Goal: Transaction & Acquisition: Subscribe to service/newsletter

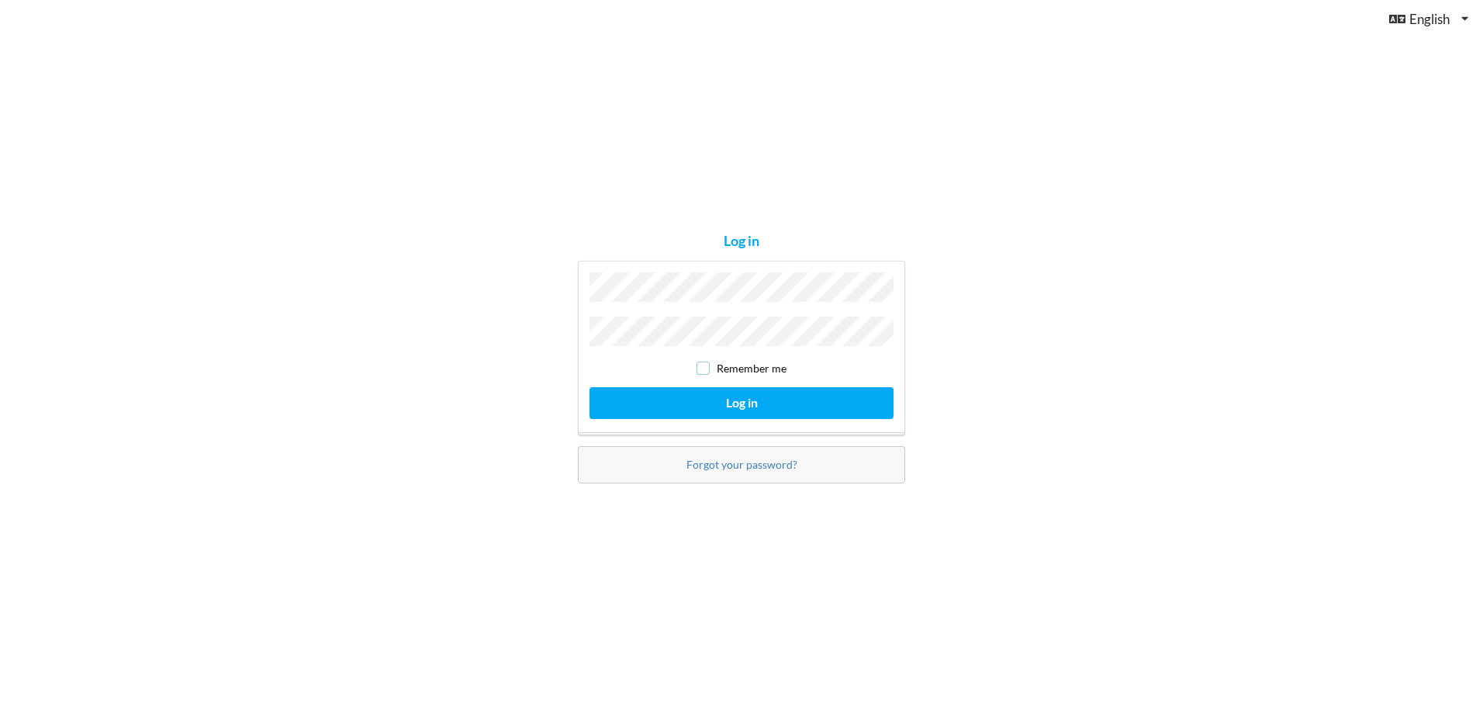
click at [707, 368] on input "checkbox" at bounding box center [703, 367] width 13 height 13
checkbox input "true"
click at [711, 393] on button "Log in" at bounding box center [742, 403] width 304 height 32
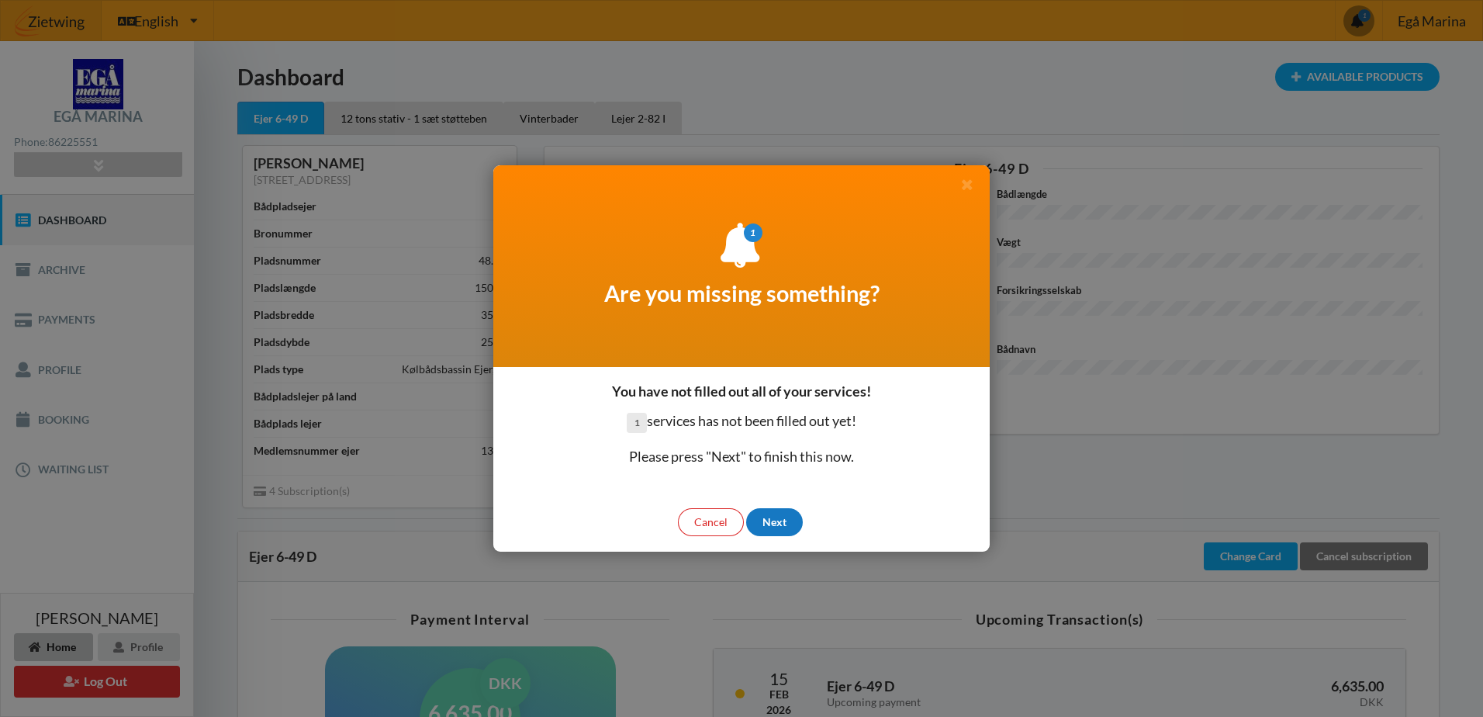
click at [769, 522] on div "Next" at bounding box center [774, 522] width 57 height 28
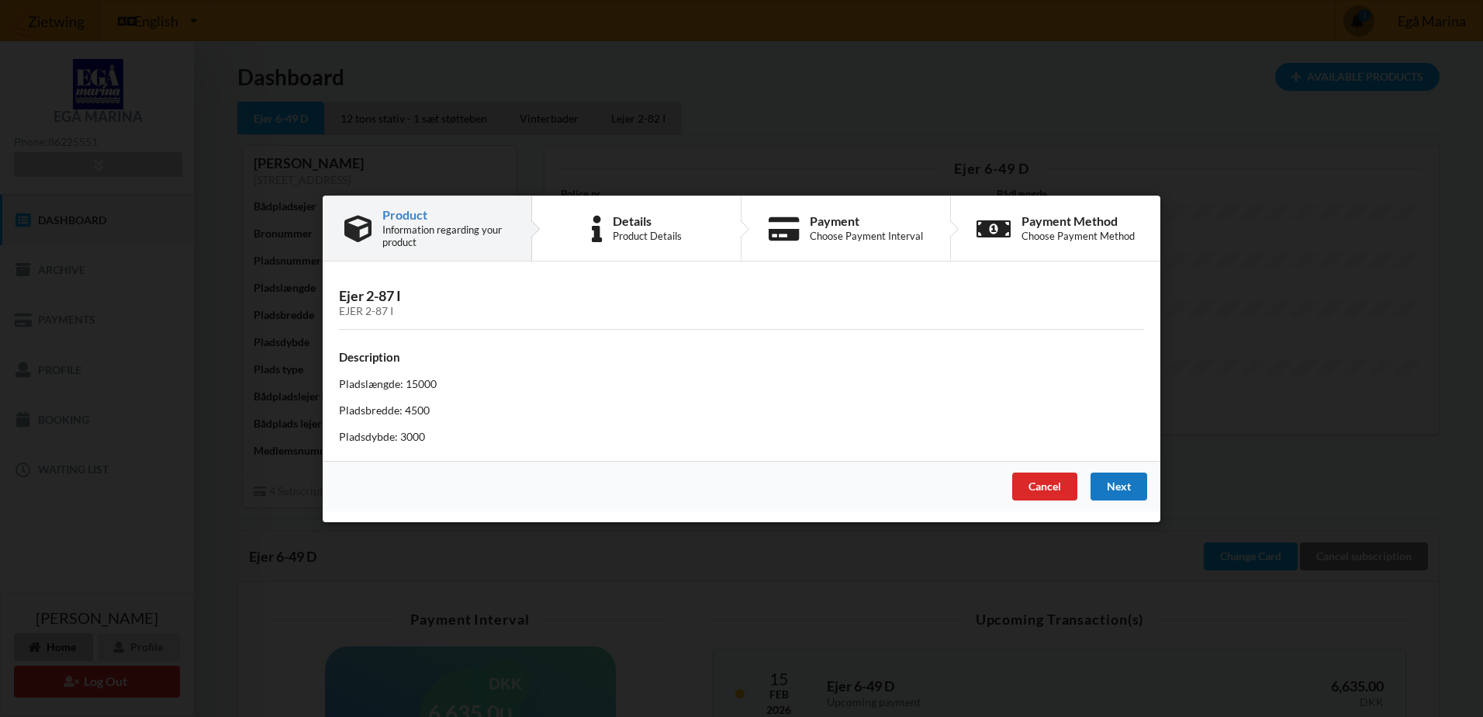
click at [1115, 487] on div "Next" at bounding box center [1119, 486] width 57 height 28
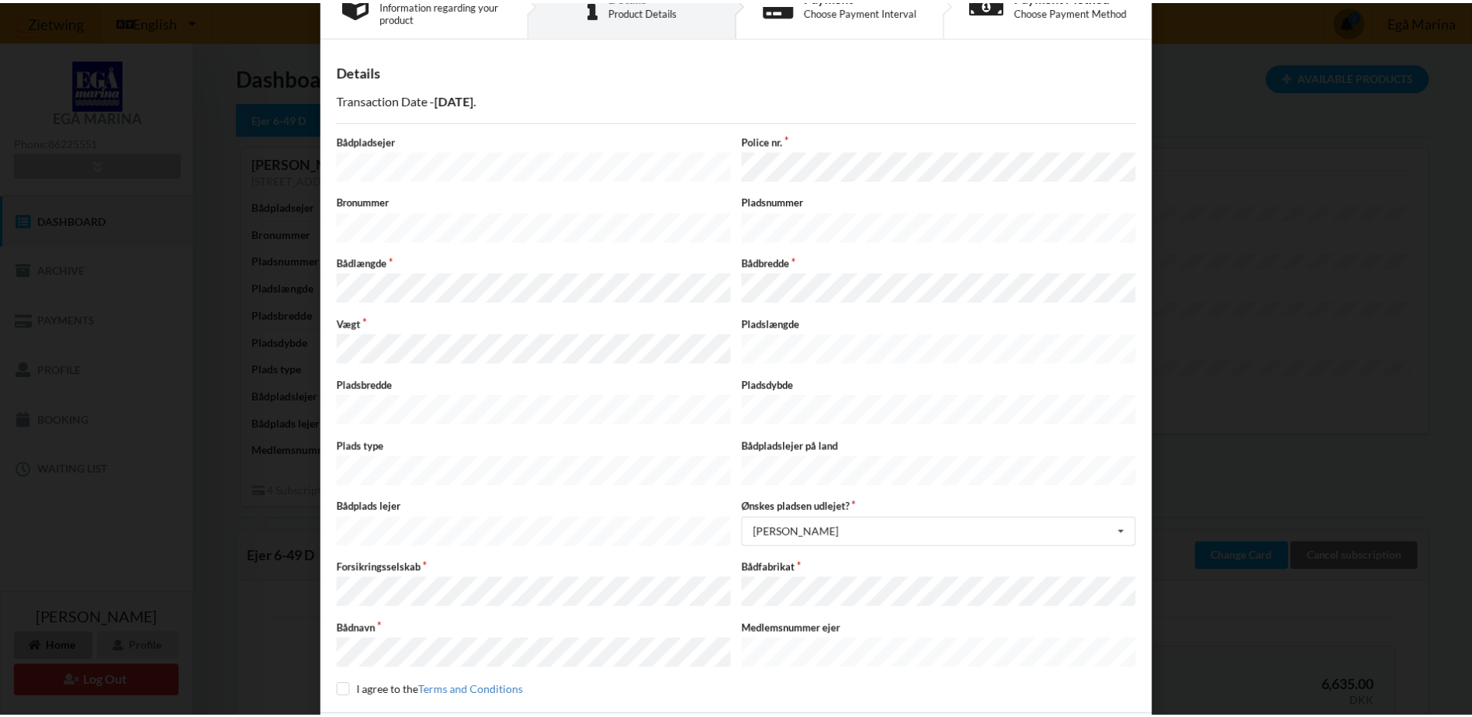
scroll to position [78, 0]
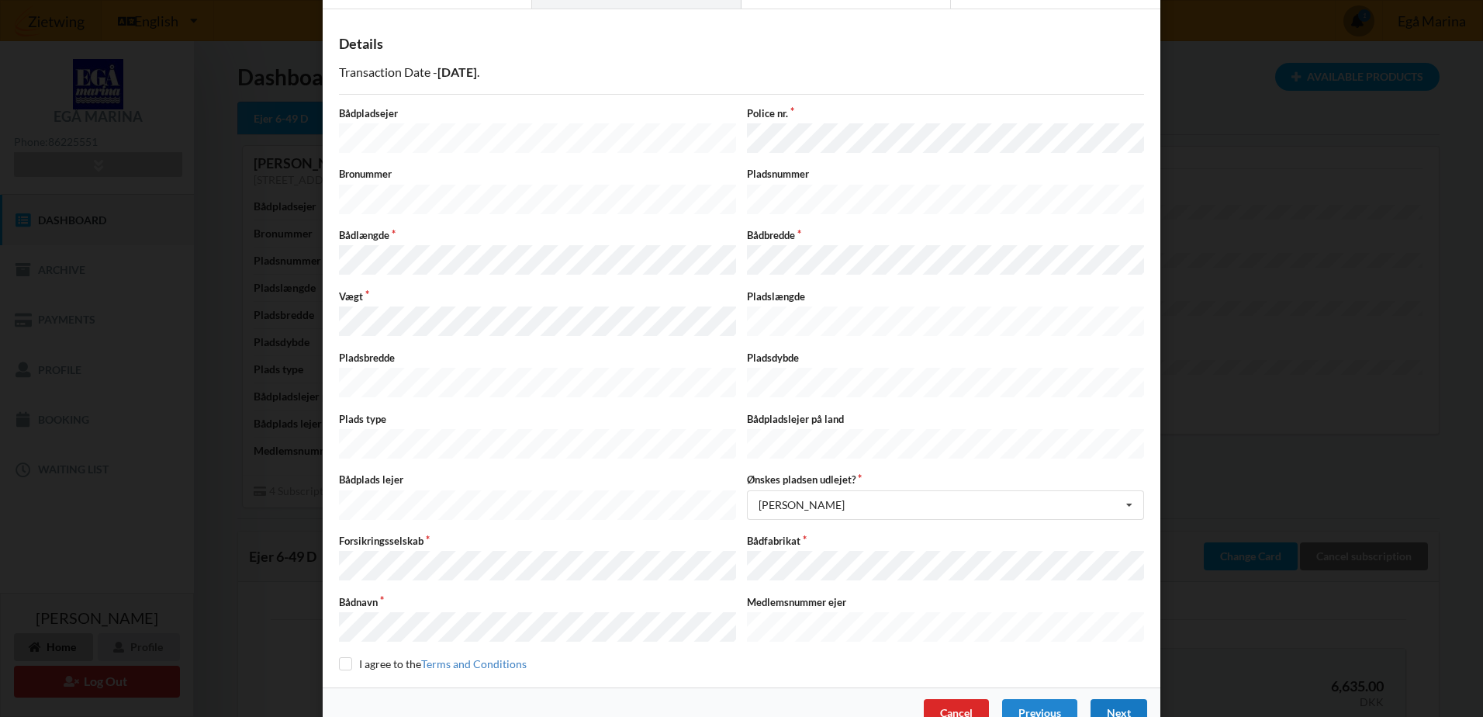
click at [1125, 699] on div "Next" at bounding box center [1119, 713] width 57 height 28
click at [340, 656] on input "checkbox" at bounding box center [345, 662] width 13 height 13
checkbox input "true"
click at [1110, 699] on div "Next" at bounding box center [1119, 713] width 57 height 28
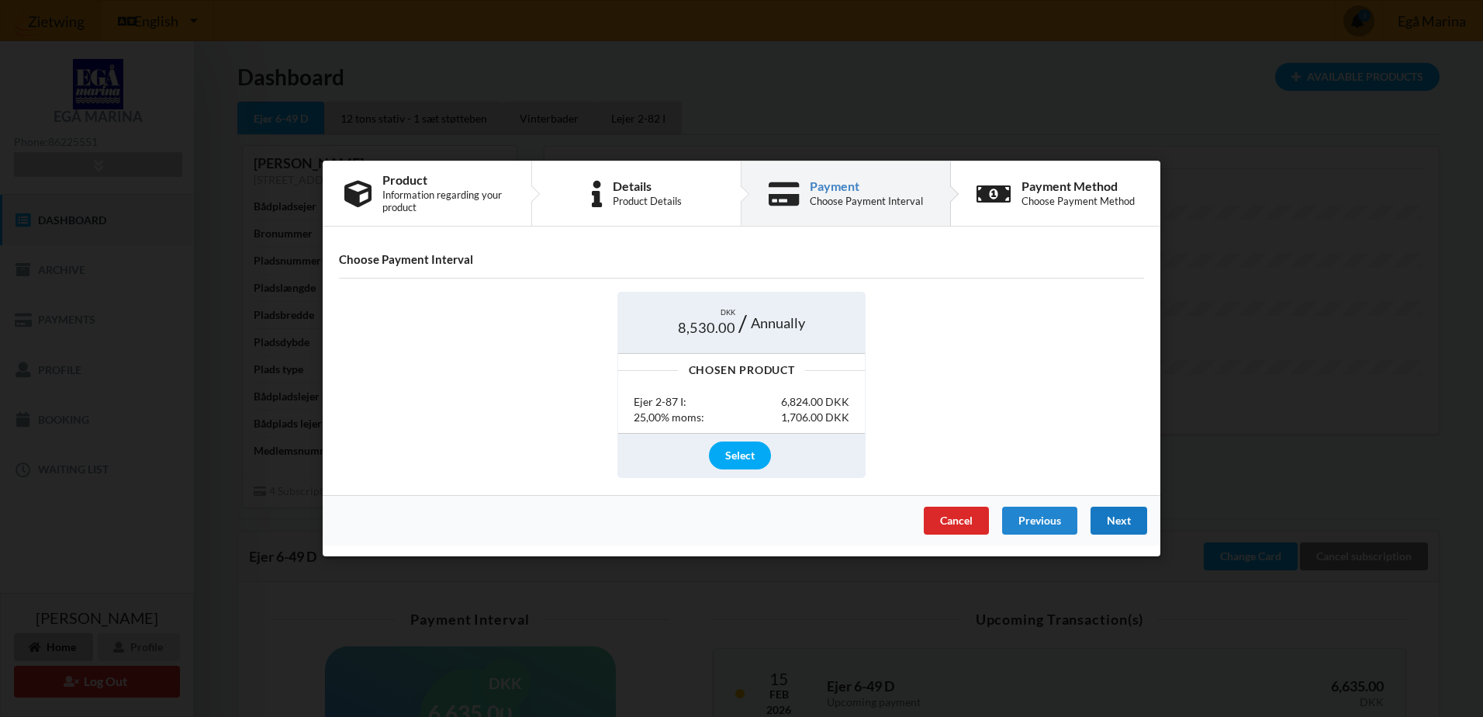
click at [1138, 521] on div "Next" at bounding box center [1119, 521] width 57 height 28
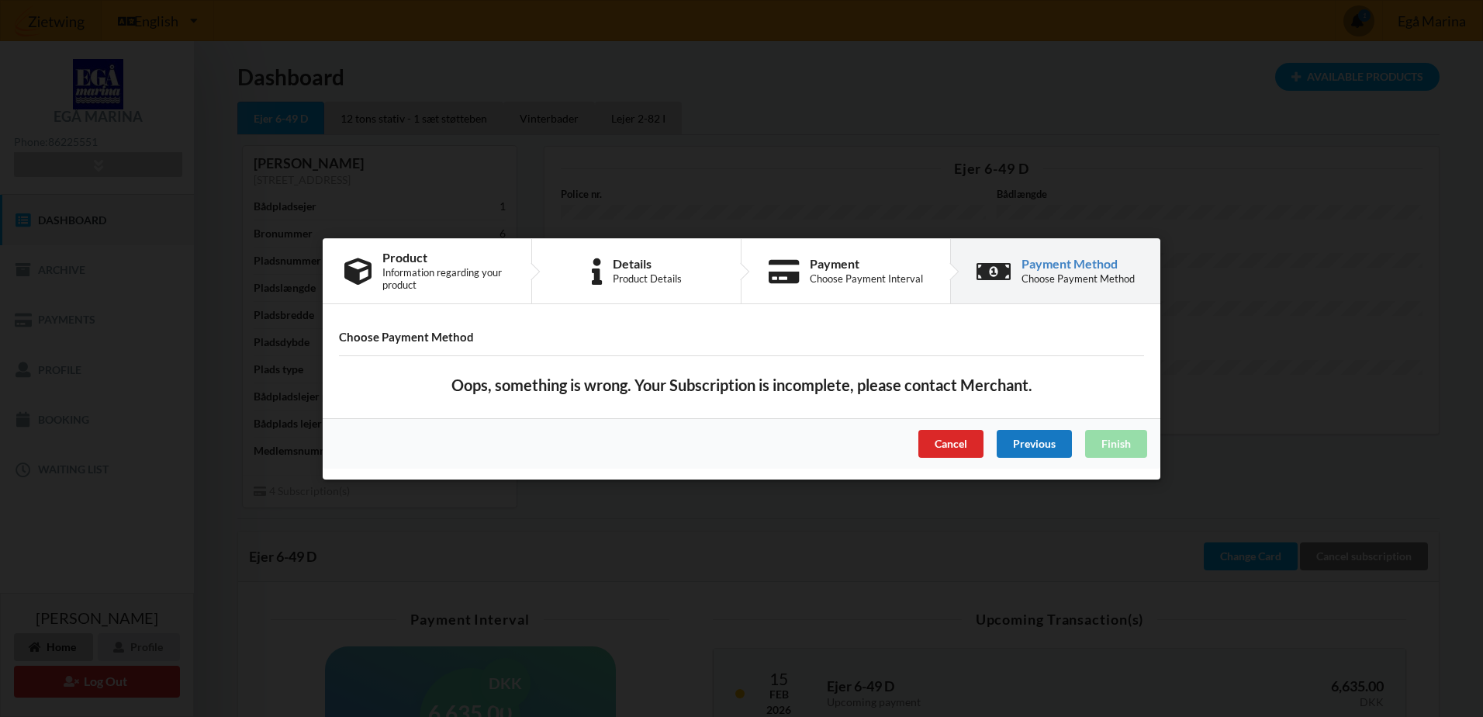
click at [1031, 440] on div "Previous" at bounding box center [1034, 443] width 75 height 28
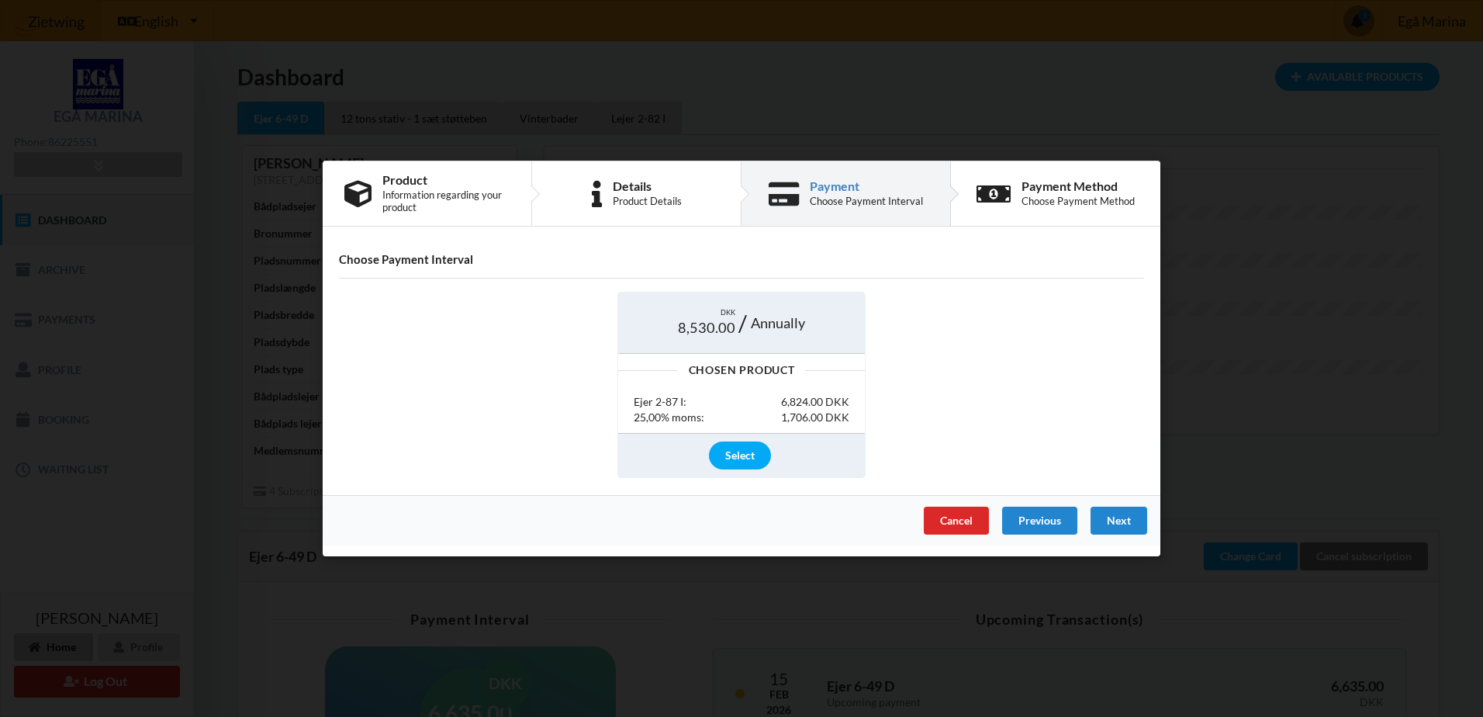
click at [697, 326] on span "8,530.00" at bounding box center [706, 327] width 57 height 19
click at [726, 460] on div "Select" at bounding box center [740, 455] width 62 height 28
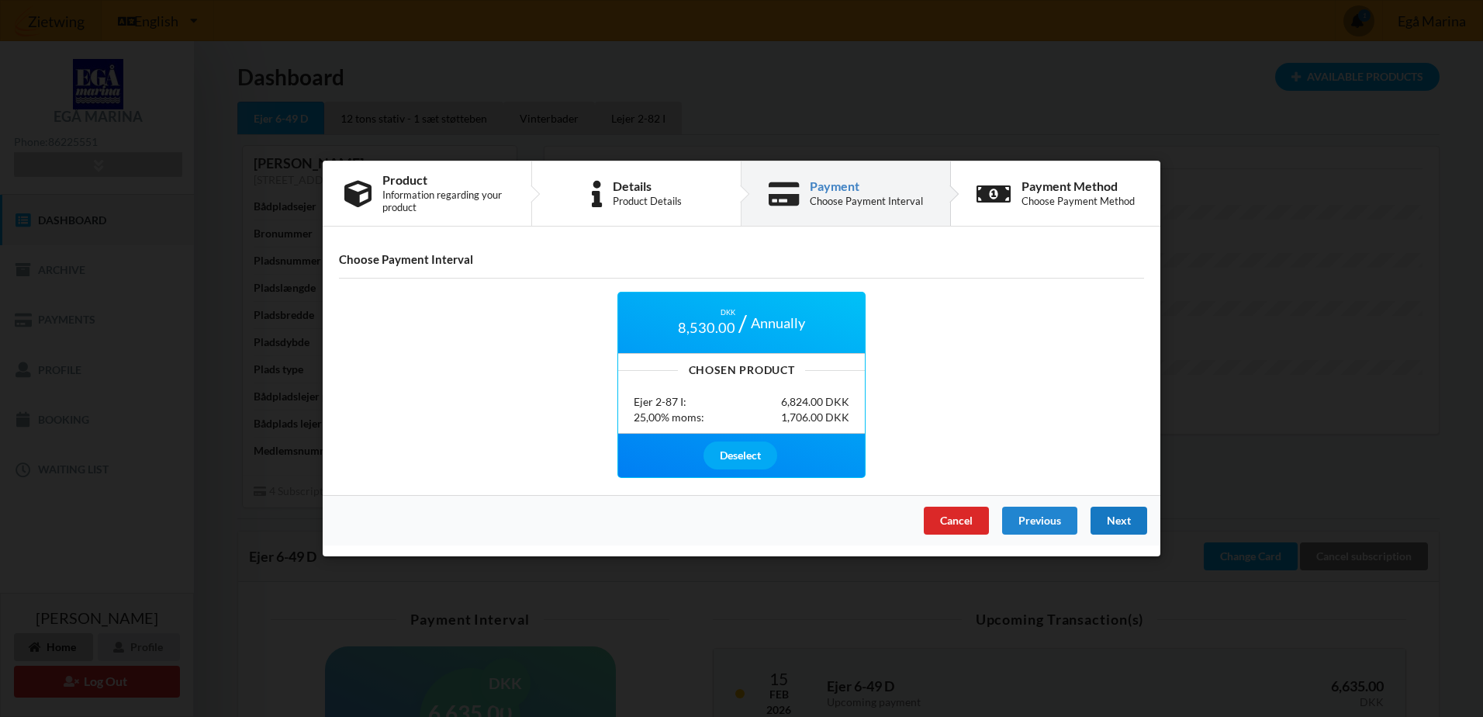
click at [1120, 518] on div "Next" at bounding box center [1119, 521] width 57 height 28
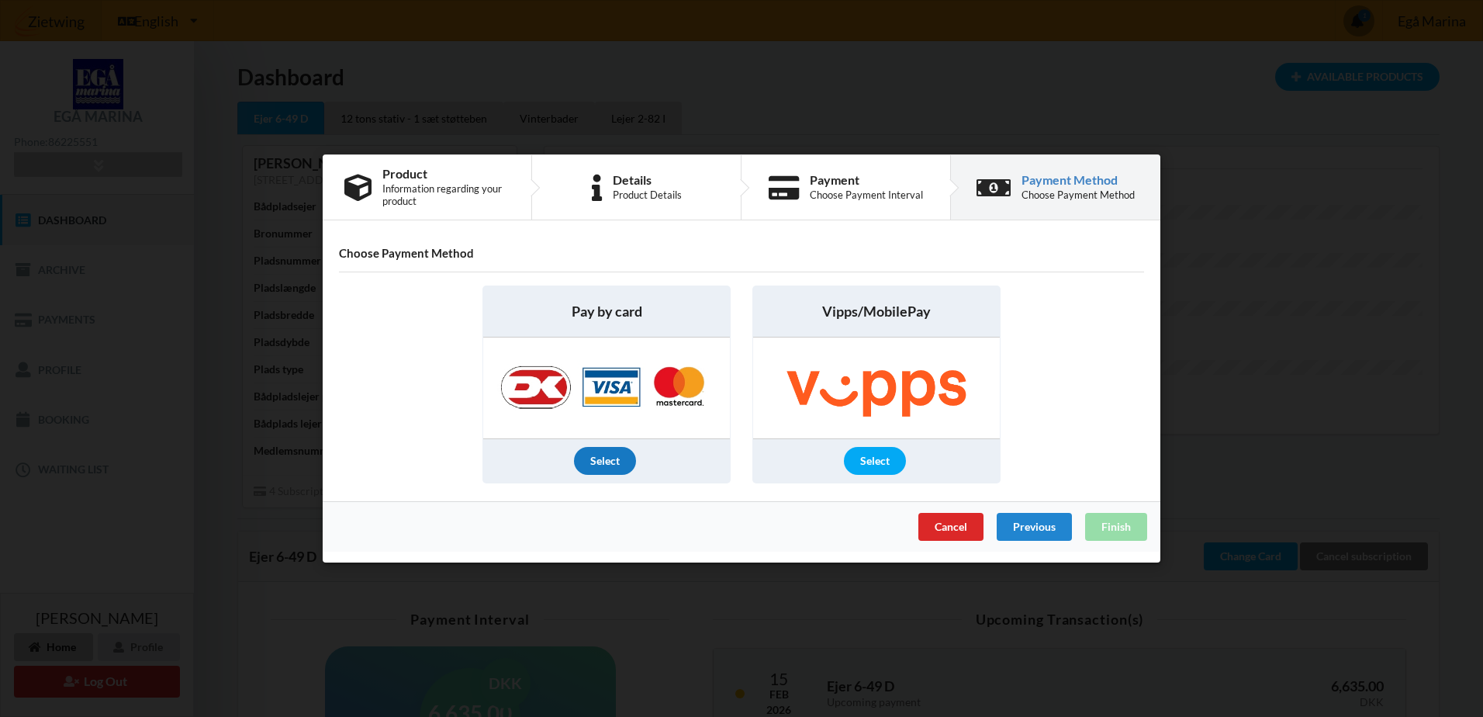
click at [604, 458] on div "Select" at bounding box center [605, 461] width 62 height 28
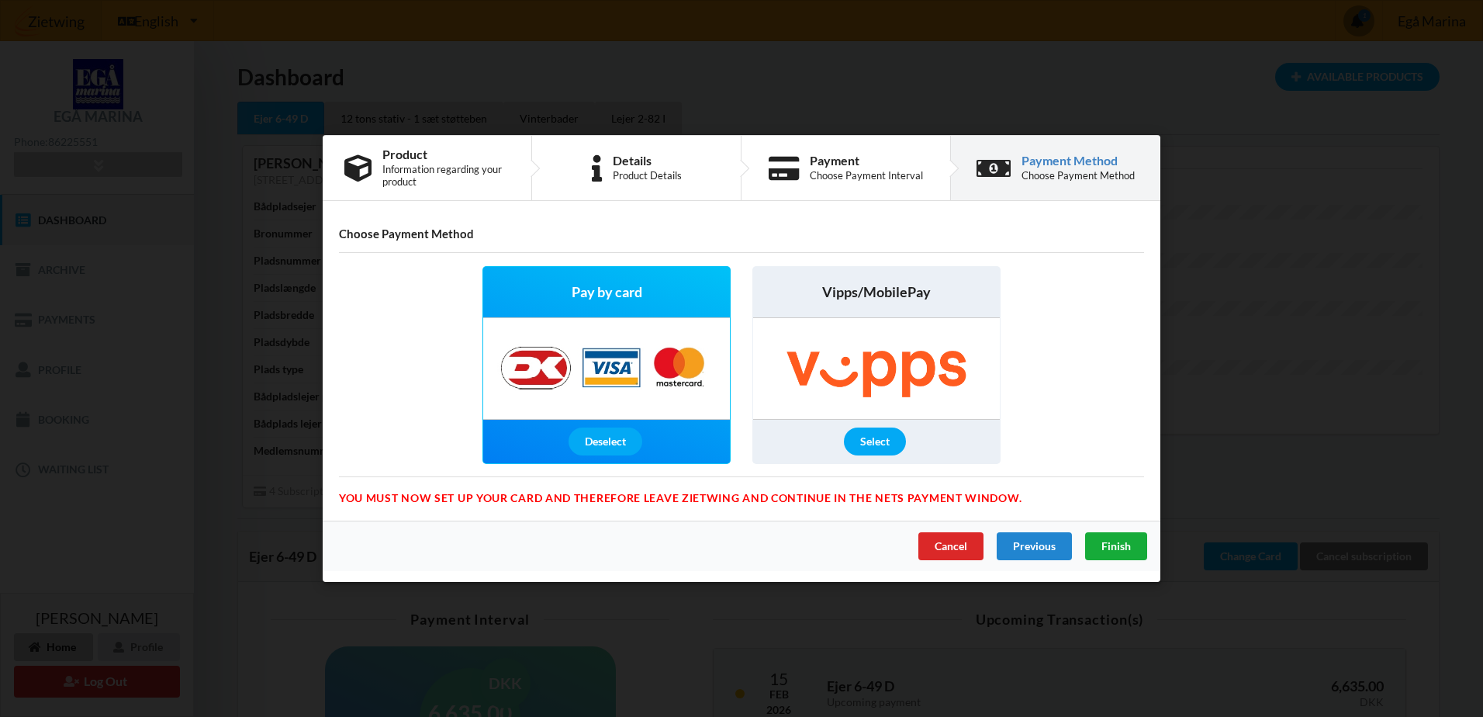
click at [1119, 547] on span "Finish" at bounding box center [1116, 545] width 29 height 13
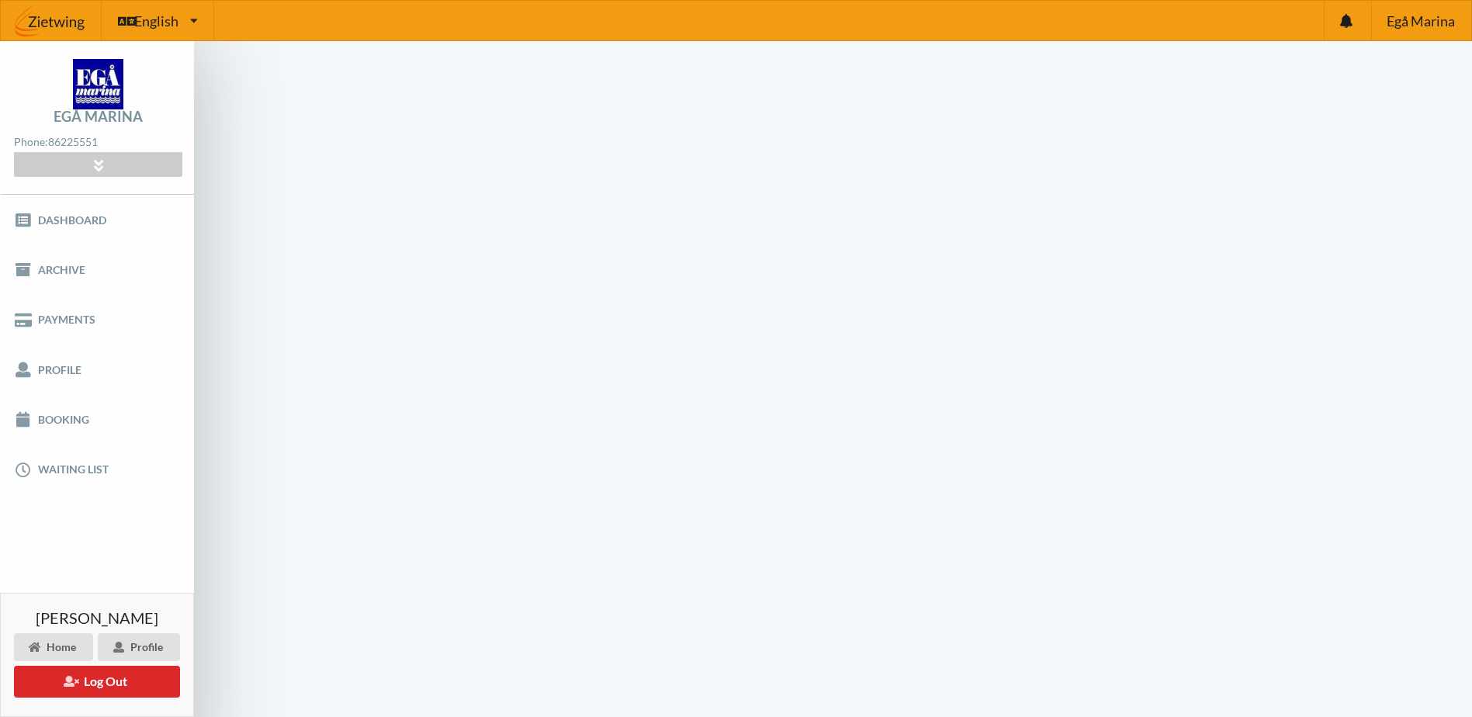
scroll to position [61, 0]
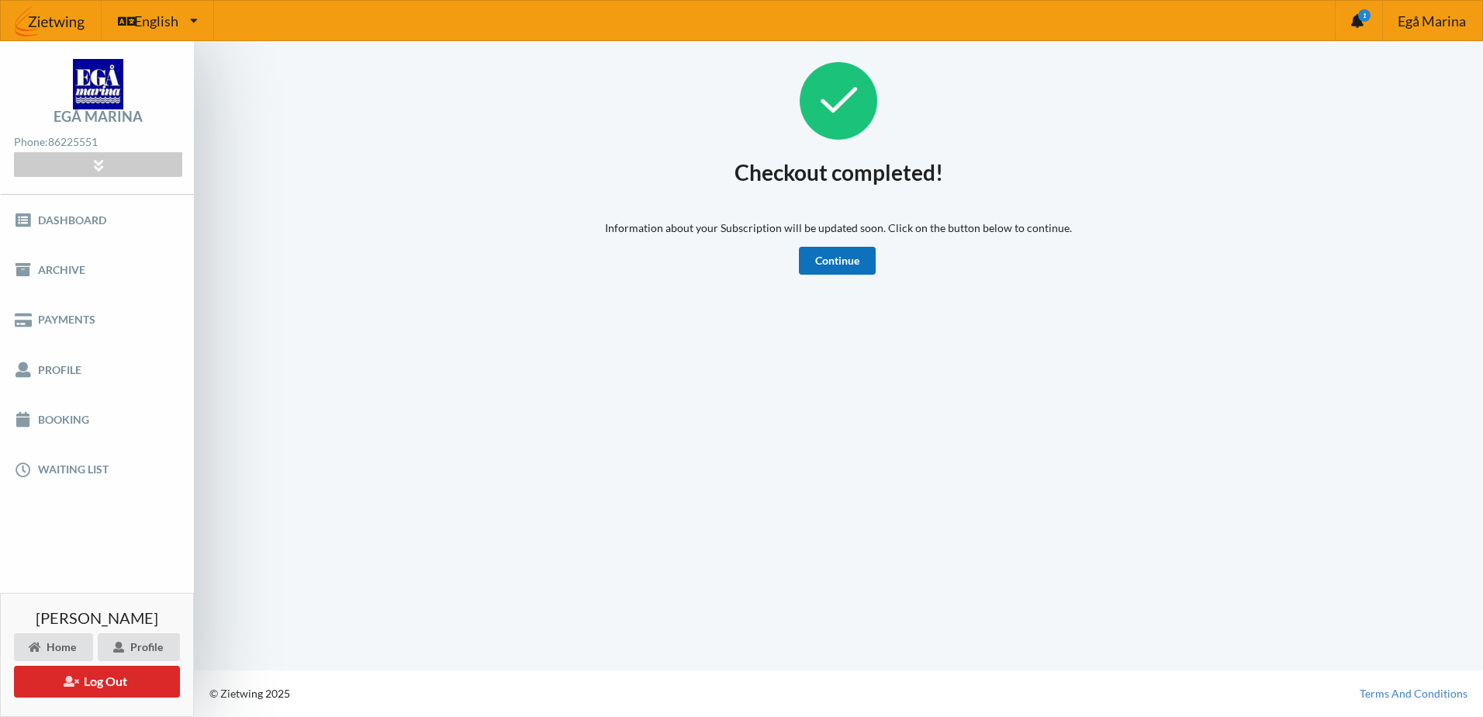
click at [828, 262] on link "Continue" at bounding box center [837, 261] width 77 height 28
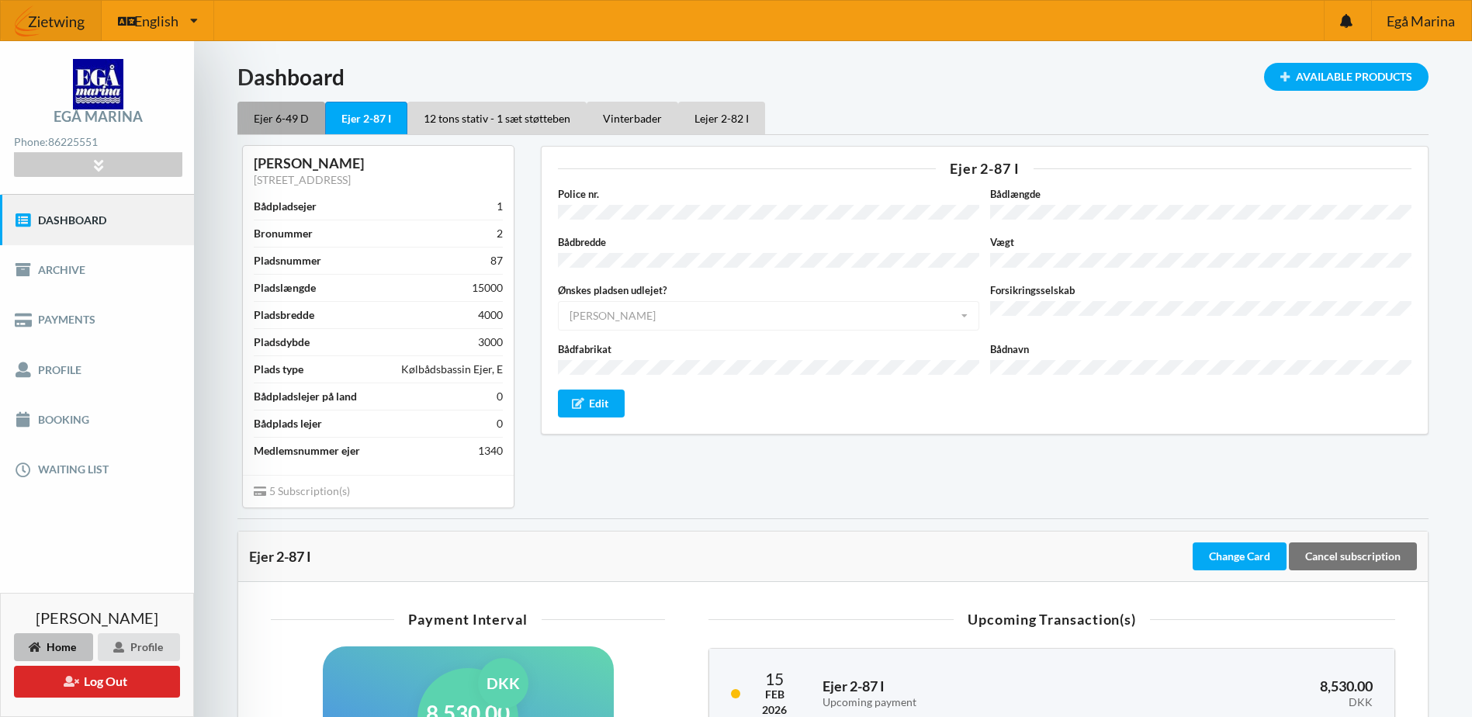
click at [266, 120] on div "Ejer 6-49 D" at bounding box center [281, 118] width 88 height 33
click at [364, 119] on div "Ejer 2-87 I" at bounding box center [365, 118] width 82 height 33
click at [617, 115] on div "Vinterbader" at bounding box center [632, 118] width 92 height 33
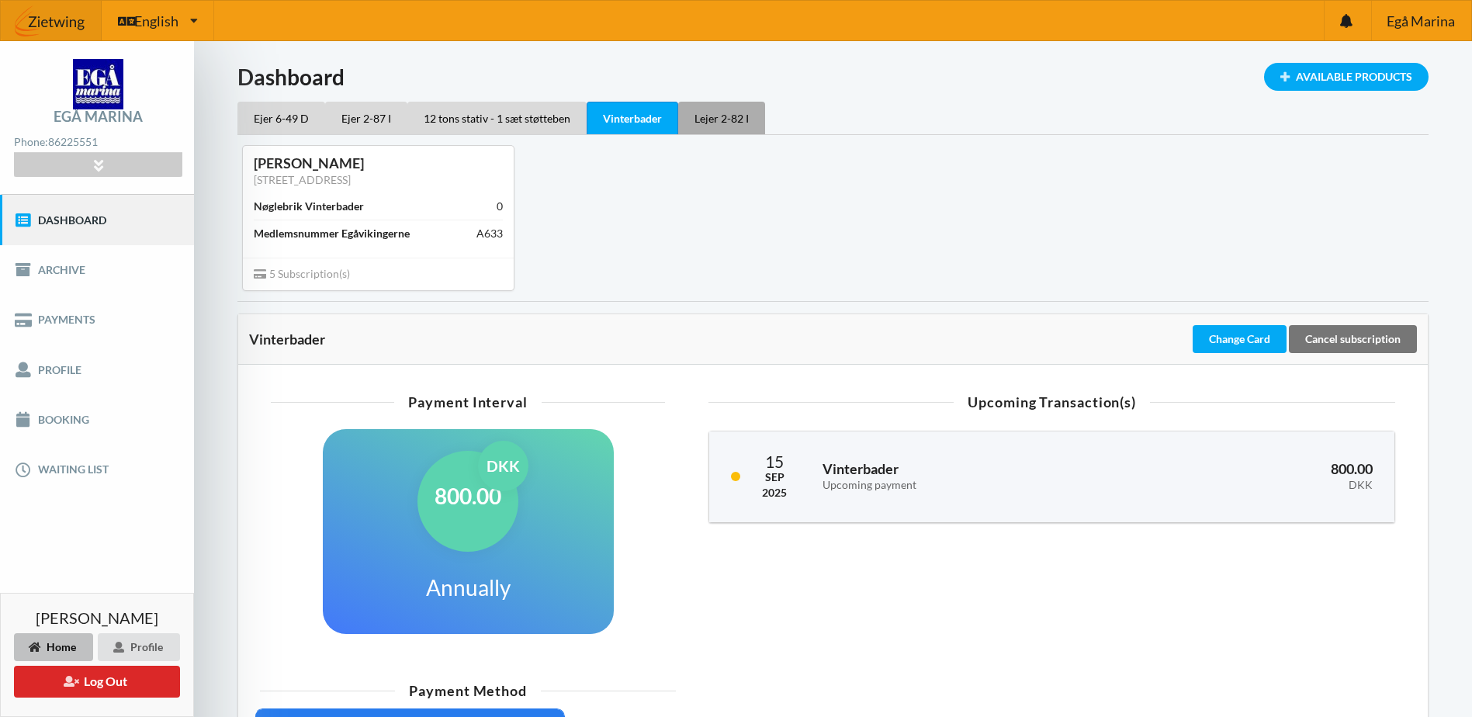
click at [725, 116] on div "Lejer 2-82 I" at bounding box center [721, 118] width 87 height 33
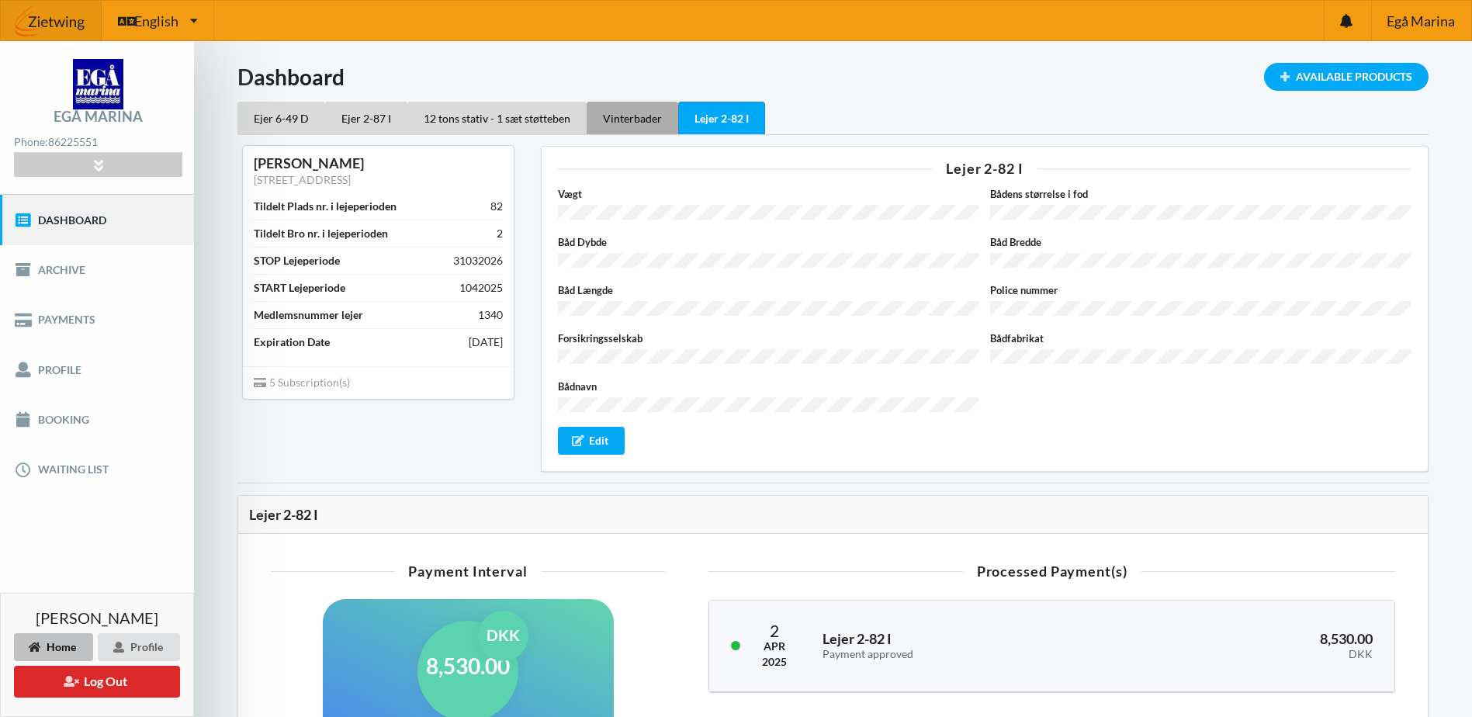
click at [628, 121] on div "Vinterbader" at bounding box center [632, 118] width 92 height 33
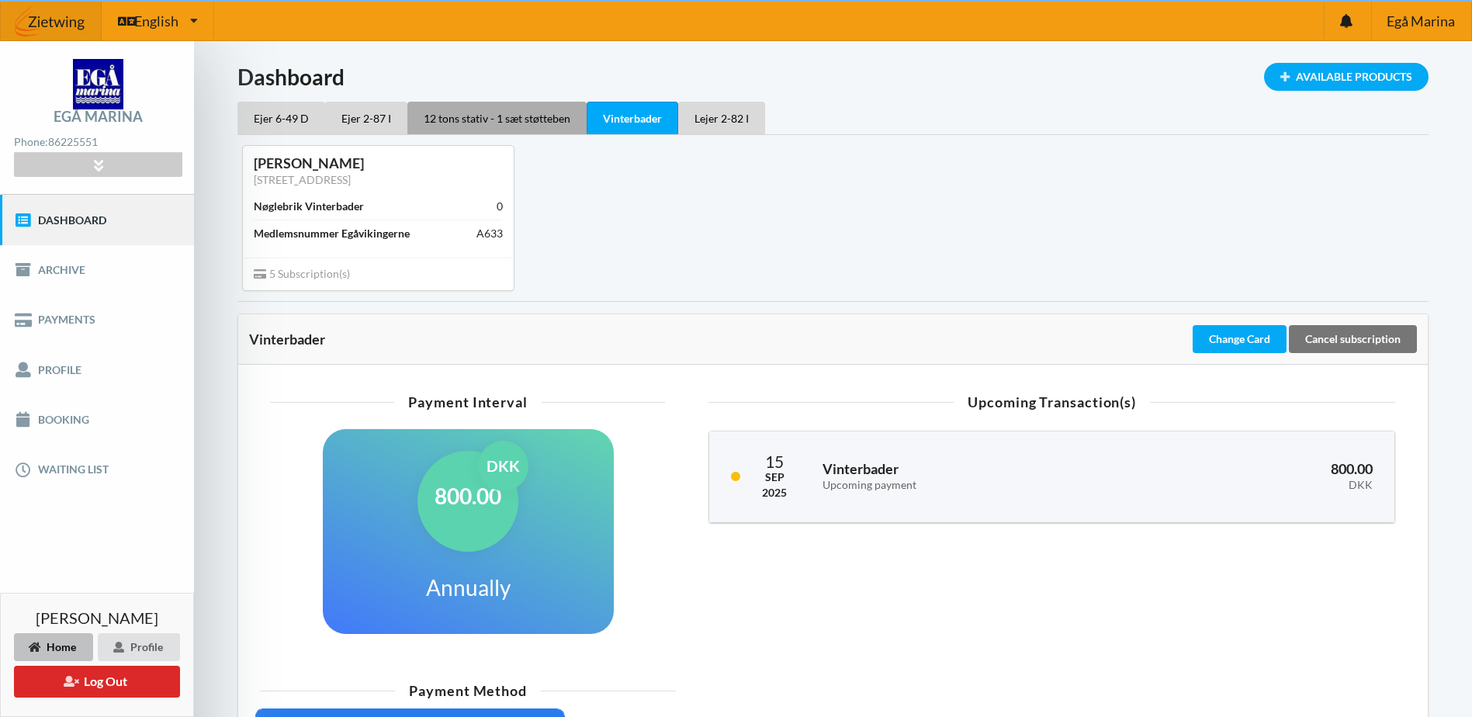
click at [485, 123] on div "12 tons stativ - 1 sæt støtteben" at bounding box center [496, 118] width 179 height 33
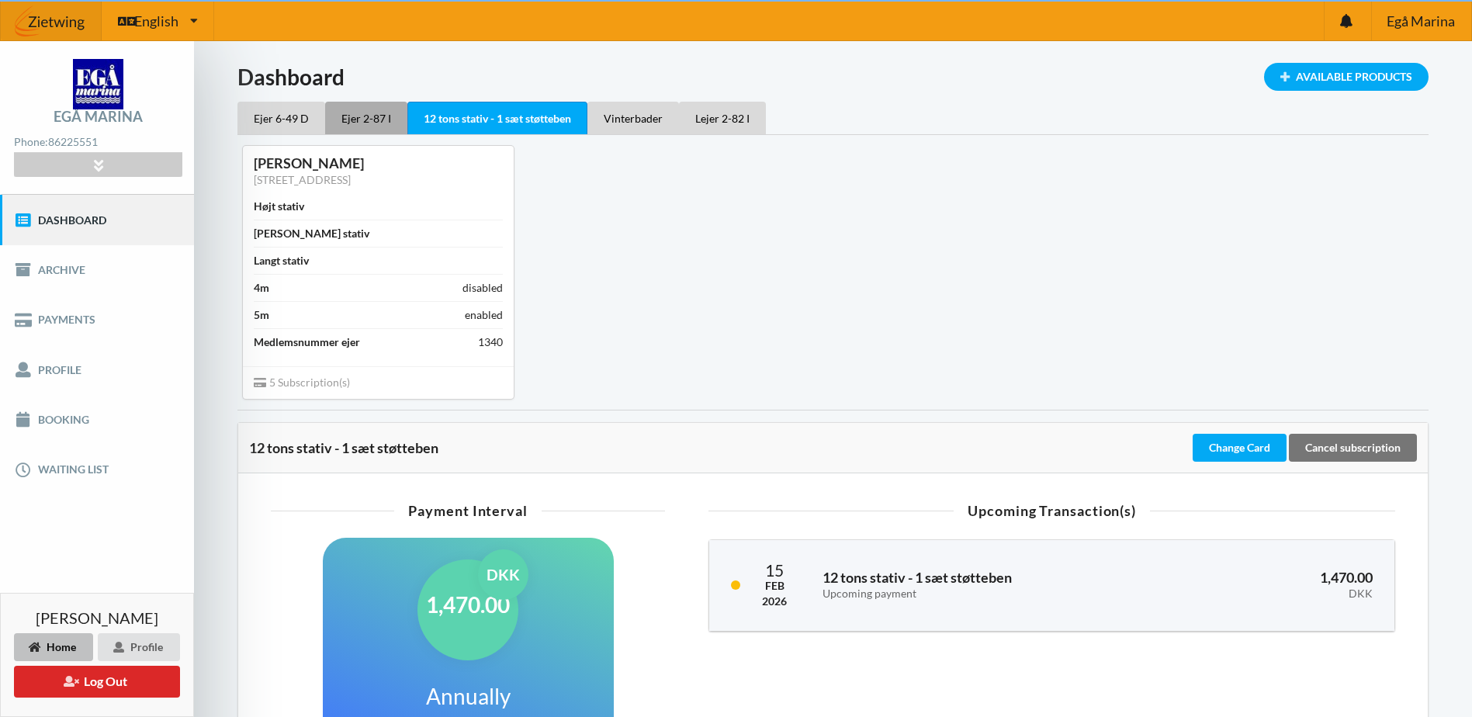
click at [345, 124] on div "Ejer 2-87 I" at bounding box center [366, 118] width 82 height 33
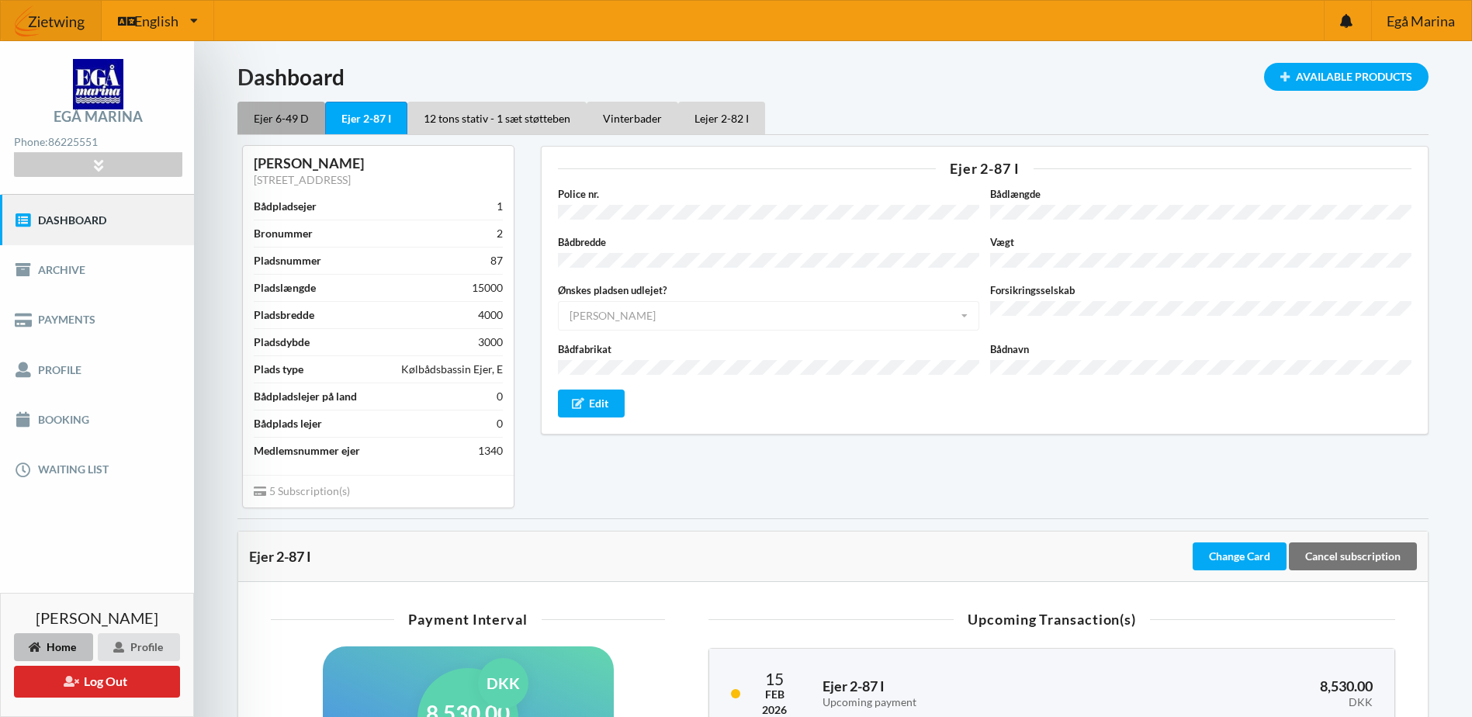
click at [272, 116] on div "Ejer 6-49 D" at bounding box center [281, 118] width 88 height 33
click at [82, 216] on link "Dashboard" at bounding box center [97, 220] width 194 height 50
click at [49, 275] on link "Archive" at bounding box center [97, 270] width 194 height 50
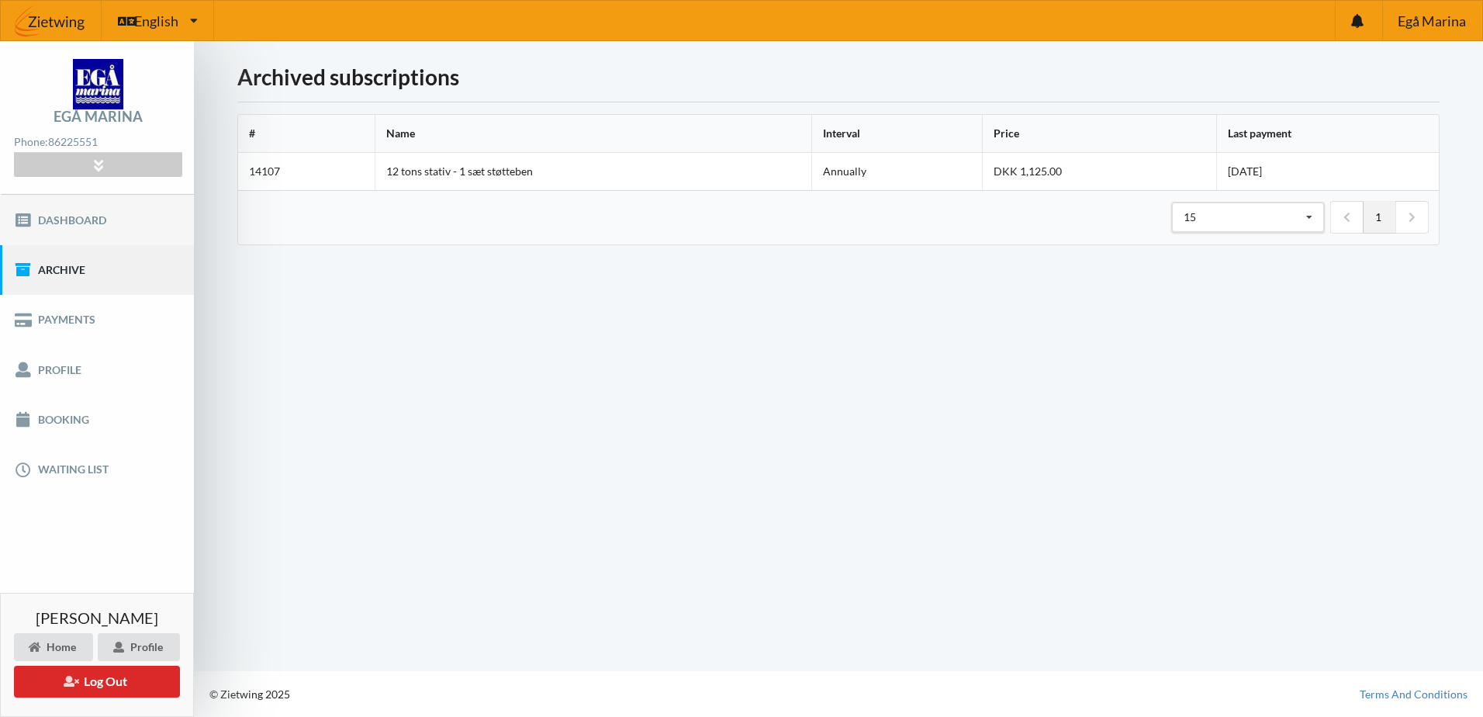
click at [67, 219] on link "Dashboard" at bounding box center [97, 220] width 194 height 50
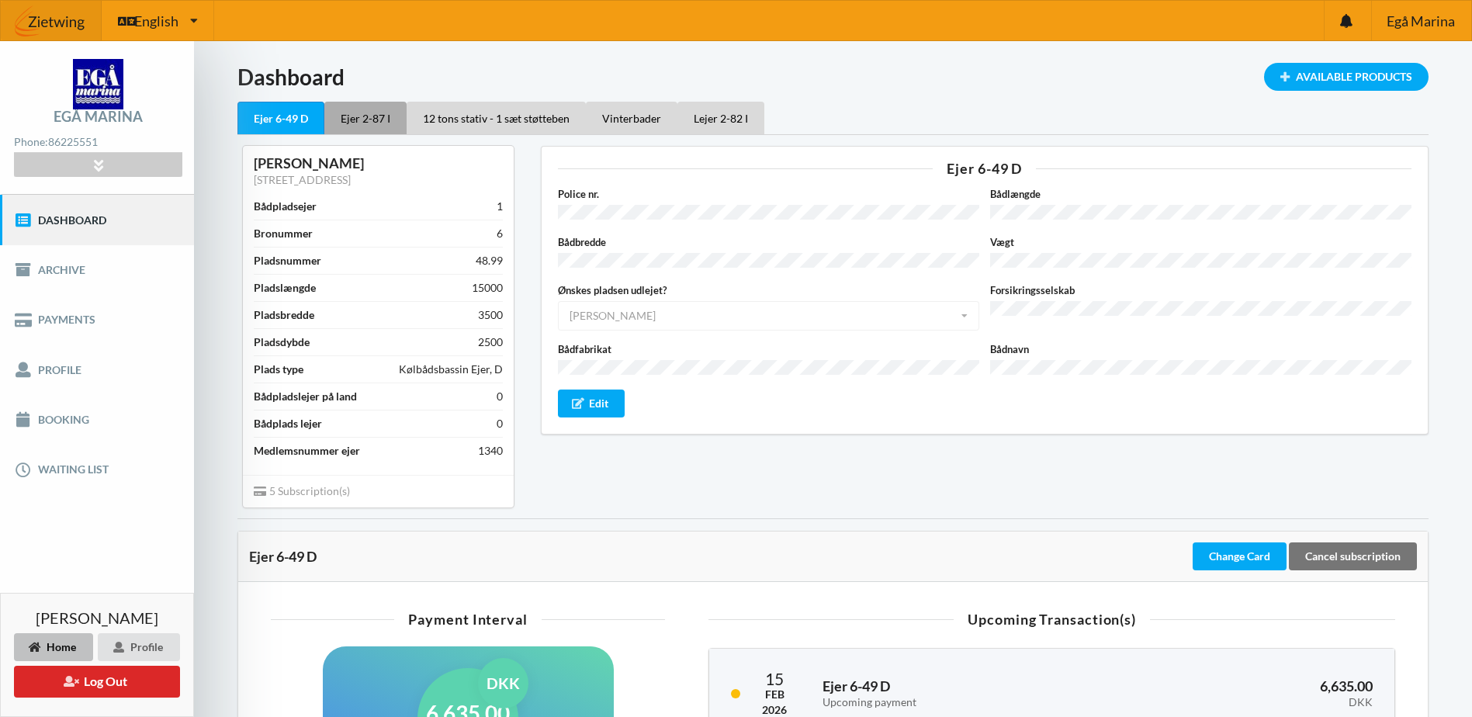
click at [368, 119] on div "Ejer 2-87 I" at bounding box center [365, 118] width 82 height 33
click at [719, 115] on div "Lejer 2-82 I" at bounding box center [721, 118] width 87 height 33
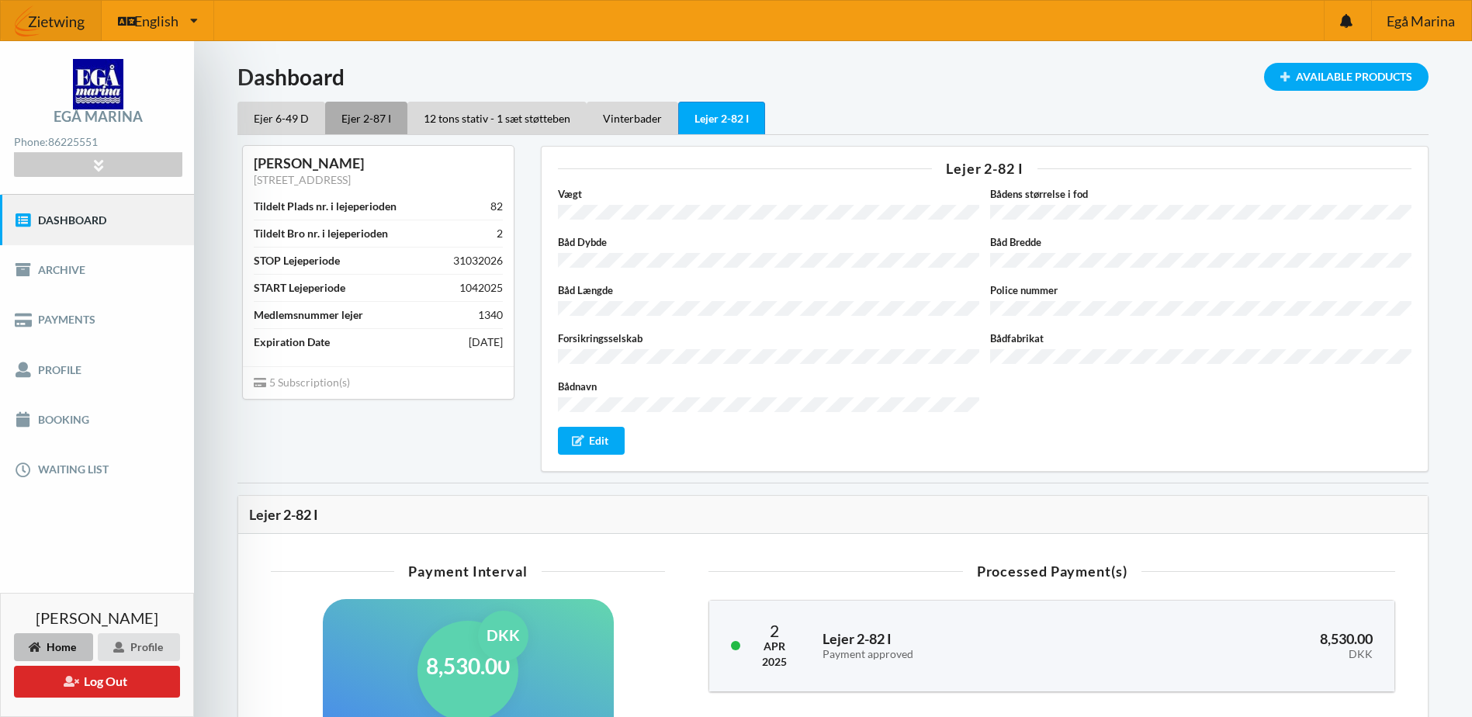
click at [375, 116] on div "Ejer 2-87 I" at bounding box center [366, 118] width 82 height 33
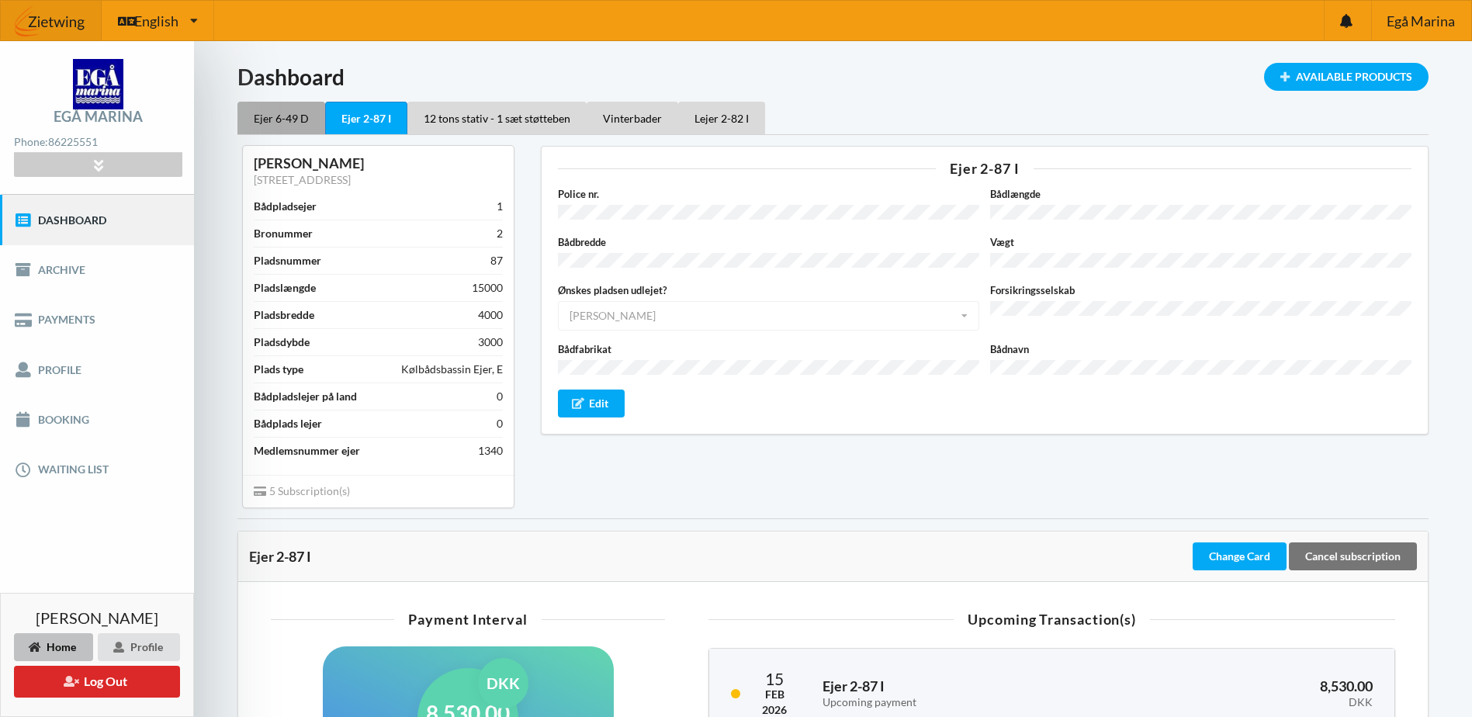
click at [275, 118] on div "Ejer 6-49 D" at bounding box center [281, 118] width 88 height 33
click at [56, 318] on link "Payments" at bounding box center [97, 320] width 194 height 50
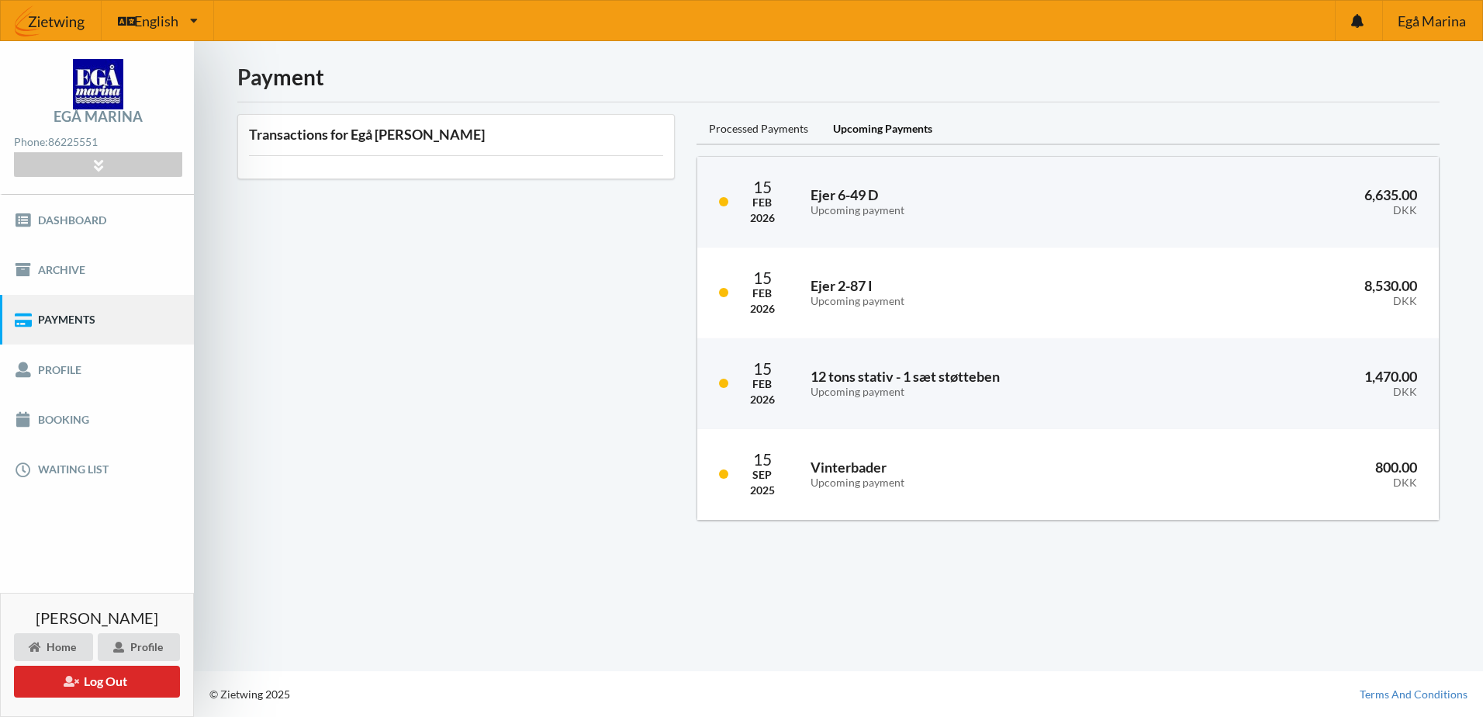
click at [377, 241] on div "Transactions for Egå Marina" at bounding box center [456, 317] width 459 height 428
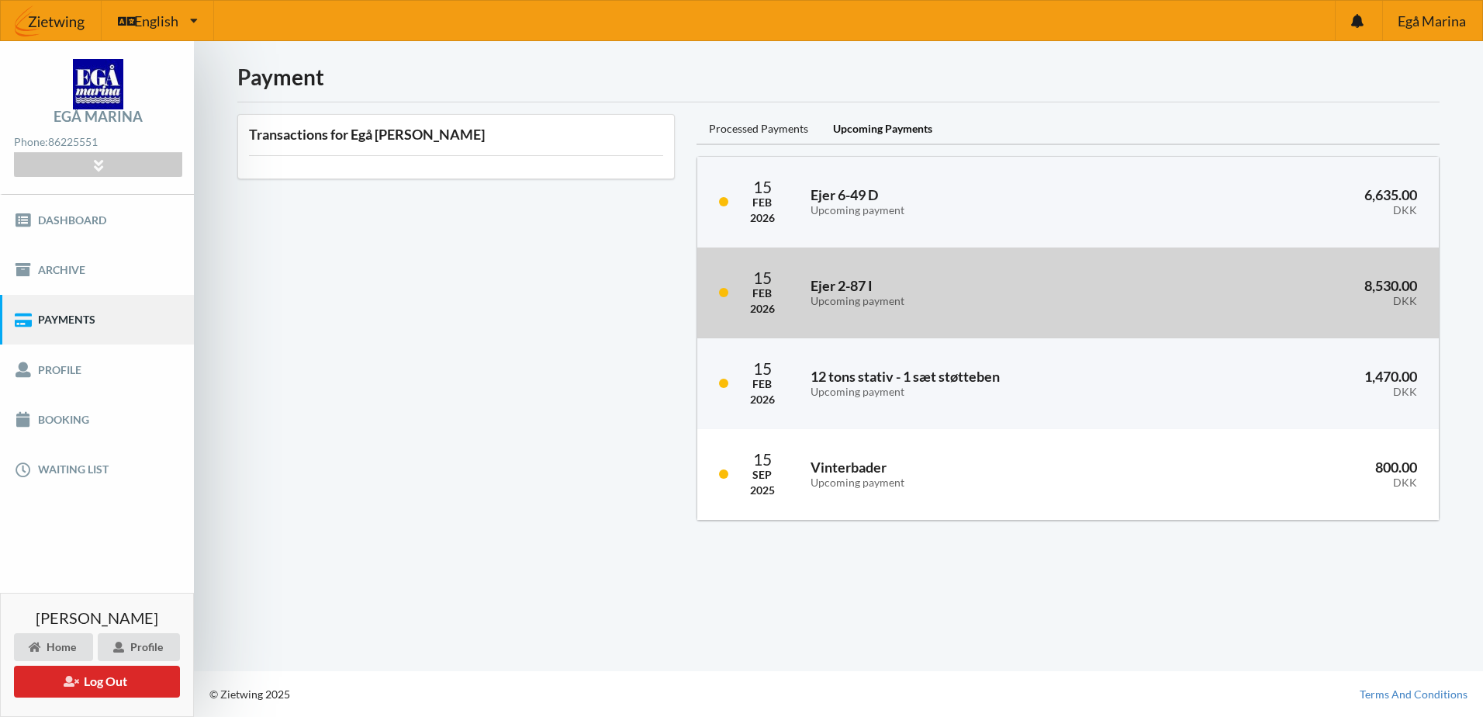
click at [860, 293] on h3 "Ejer 2-87 I Upcoming payment" at bounding box center [967, 292] width 313 height 31
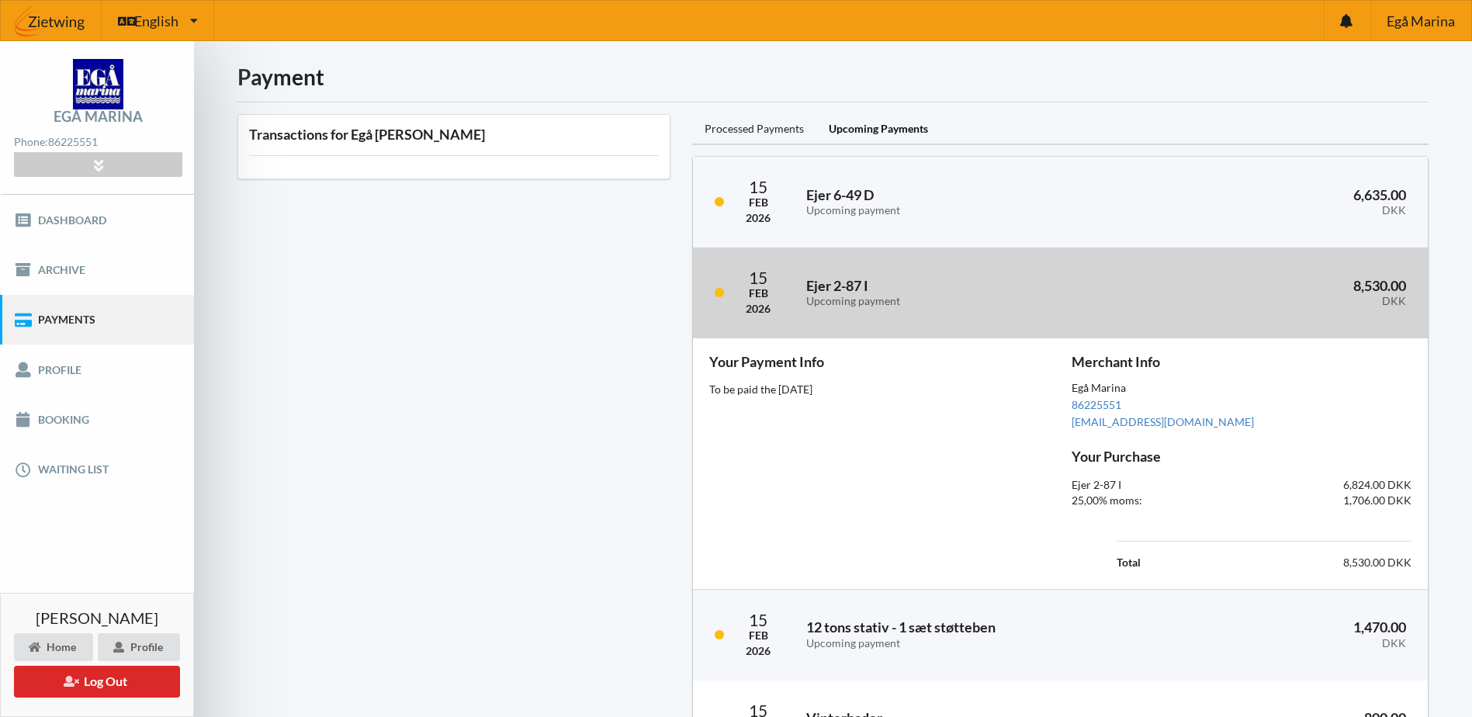
click at [860, 293] on h3 "Ejer 2-87 I Upcoming payment" at bounding box center [961, 292] width 310 height 31
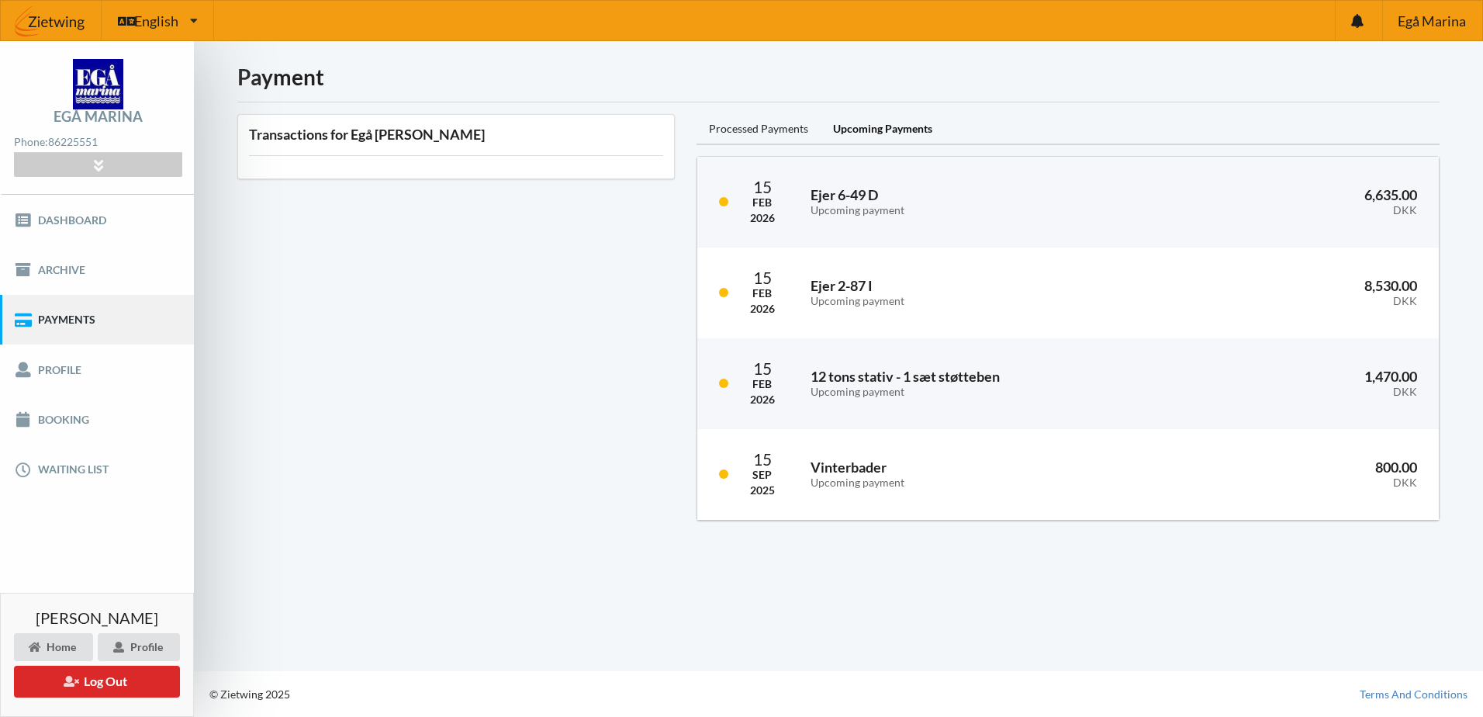
click at [475, 297] on div "Transactions for Egå Marina" at bounding box center [456, 317] width 459 height 428
click at [500, 378] on div "Transactions for Egå Marina" at bounding box center [456, 317] width 459 height 428
click at [350, 282] on div "Transactions for Egå Marina" at bounding box center [456, 317] width 459 height 428
click at [49, 220] on link "Dashboard" at bounding box center [97, 220] width 194 height 50
